Goal: Task Accomplishment & Management: Complete application form

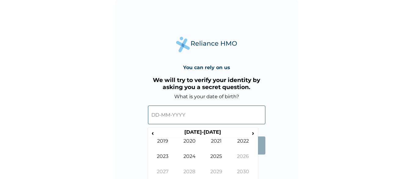
click at [195, 115] on input "text" at bounding box center [206, 115] width 117 height 19
click at [200, 132] on th "[DATE]-[DATE]" at bounding box center [203, 133] width 94 height 9
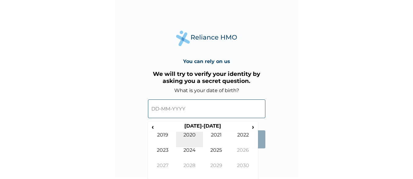
scroll to position [6, 0]
click at [253, 127] on span "›" at bounding box center [253, 127] width 7 height 8
click at [154, 125] on span "‹" at bounding box center [153, 127] width 6 height 8
click at [154, 127] on span "‹" at bounding box center [153, 127] width 6 height 8
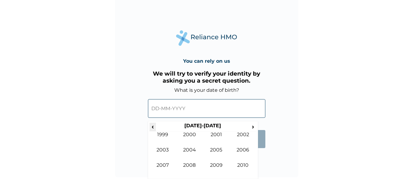
click at [154, 126] on span "‹" at bounding box center [153, 127] width 6 height 8
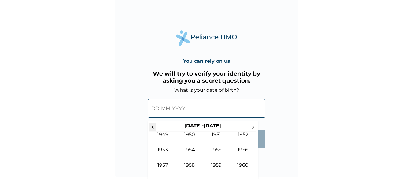
click at [154, 126] on span "‹" at bounding box center [153, 127] width 6 height 8
click at [252, 127] on span "›" at bounding box center [253, 127] width 7 height 8
click at [251, 127] on span "›" at bounding box center [253, 127] width 7 height 8
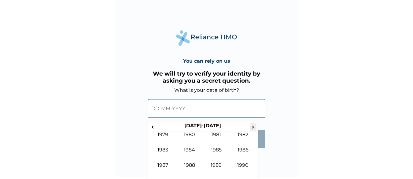
click at [251, 127] on span "›" at bounding box center [253, 127] width 7 height 8
click at [165, 164] on td "1997" at bounding box center [163, 169] width 27 height 15
click at [191, 151] on td "Jun" at bounding box center [189, 154] width 27 height 15
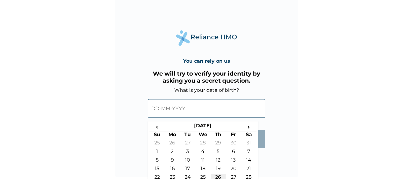
click at [217, 177] on td "26" at bounding box center [218, 178] width 15 height 9
type input "[DATE]"
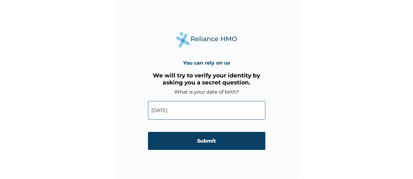
scroll to position [5, 0]
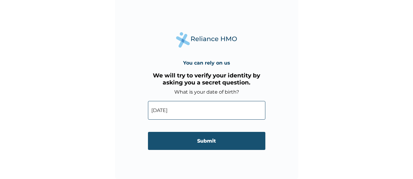
click at [180, 139] on input "Submit" at bounding box center [206, 141] width 117 height 18
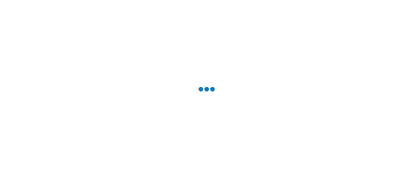
scroll to position [0, 0]
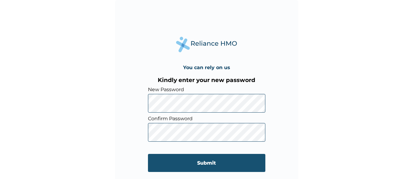
click at [222, 163] on input "Submit" at bounding box center [206, 163] width 117 height 18
